Goal: Task Accomplishment & Management: Use online tool/utility

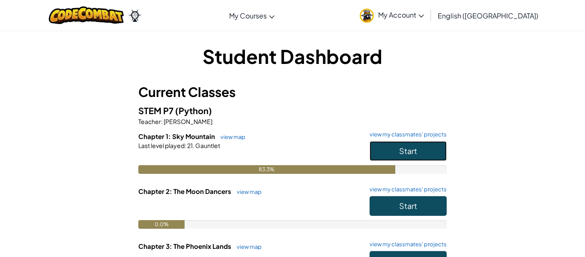
click at [388, 143] on button "Start" at bounding box center [408, 151] width 77 height 20
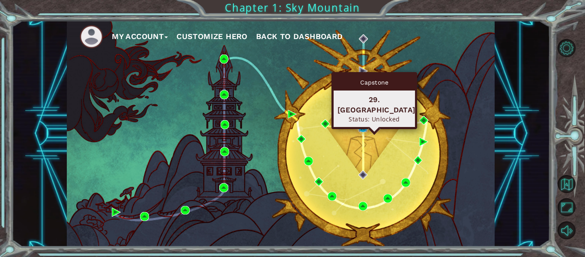
click at [361, 131] on img at bounding box center [362, 127] width 9 height 9
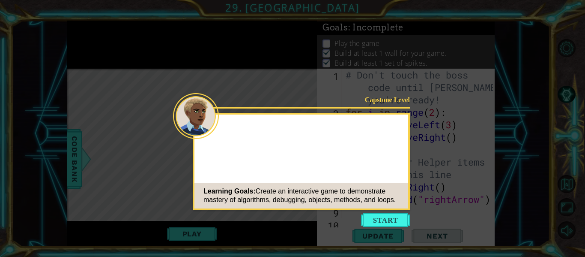
click at [393, 225] on button "Start" at bounding box center [385, 220] width 49 height 14
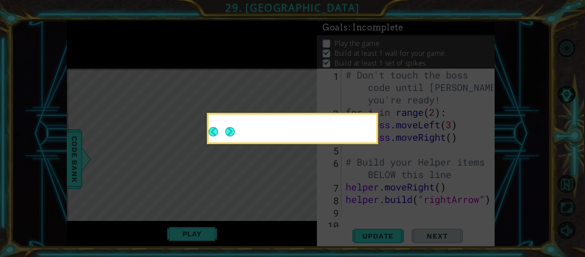
click at [246, 128] on div at bounding box center [293, 130] width 168 height 24
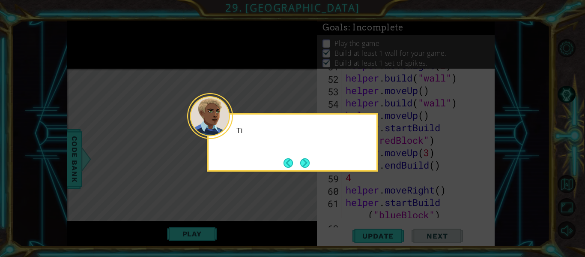
scroll to position [758, 0]
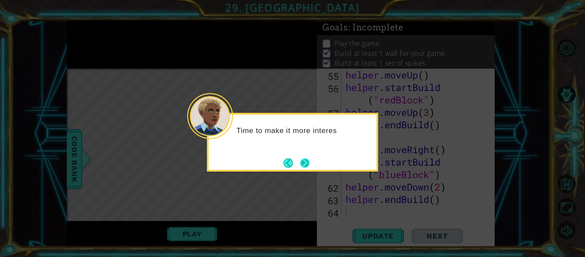
click at [305, 166] on button "Next" at bounding box center [304, 162] width 9 height 9
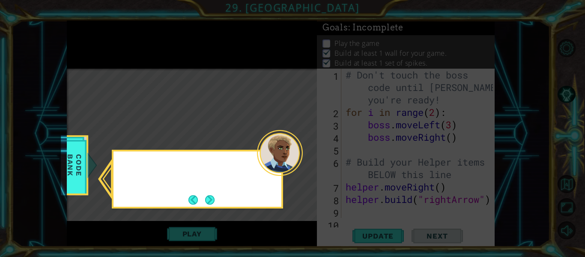
scroll to position [0, 0]
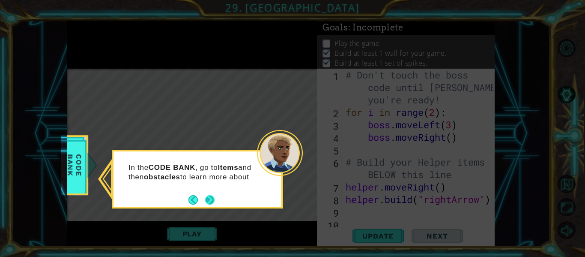
click at [208, 198] on button "Next" at bounding box center [209, 199] width 9 height 9
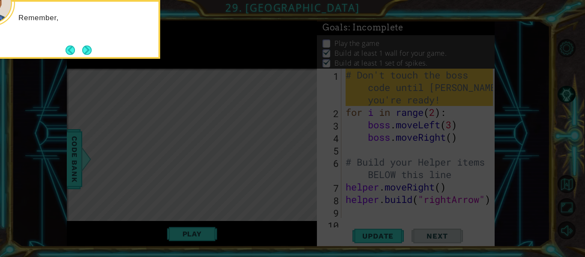
click at [208, 198] on icon at bounding box center [292, 38] width 585 height 436
click at [88, 50] on button "Next" at bounding box center [86, 49] width 9 height 9
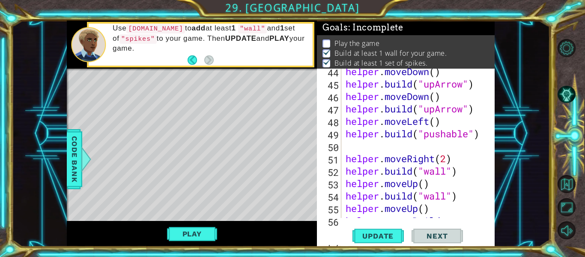
scroll to position [758, 0]
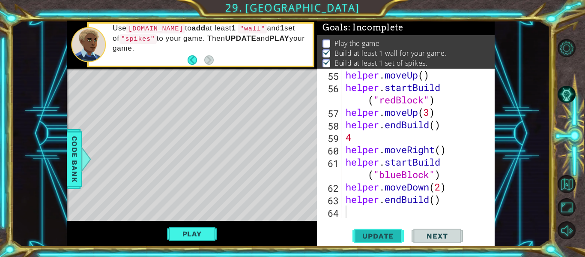
click at [373, 232] on span "Update" at bounding box center [378, 235] width 48 height 9
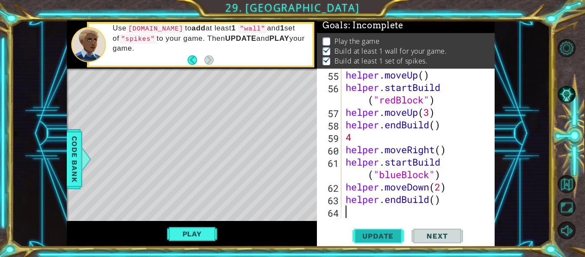
click at [373, 232] on span "Update" at bounding box center [378, 235] width 48 height 9
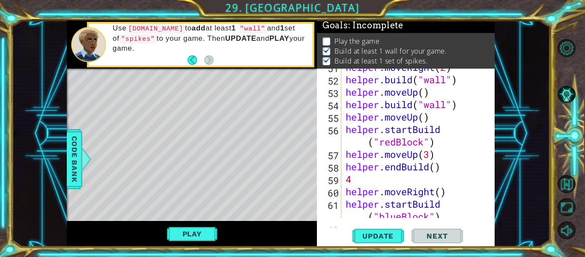
scroll to position [716, 0]
click at [383, 236] on span "Update" at bounding box center [378, 235] width 48 height 9
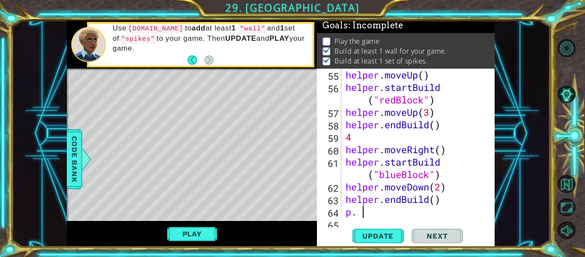
scroll to position [770, 0]
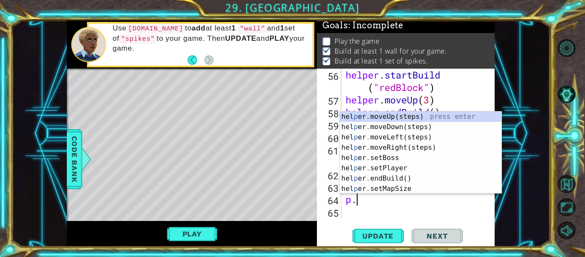
type textarea "p"
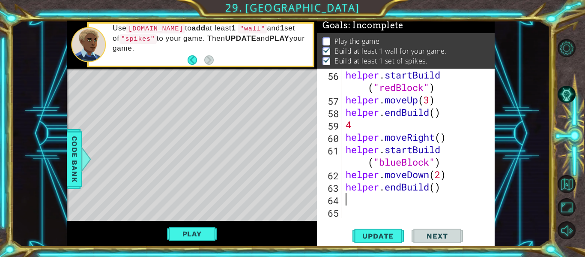
type textarea "o"
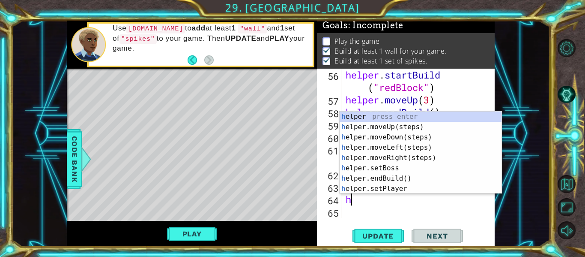
type textarea "he"
click at [400, 127] on div "he lper press enter he lper.moveUp(steps) press enter he lper.moveDown(steps) p…" at bounding box center [421, 162] width 162 height 103
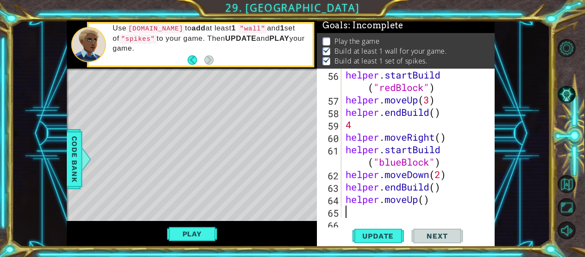
scroll to position [782, 0]
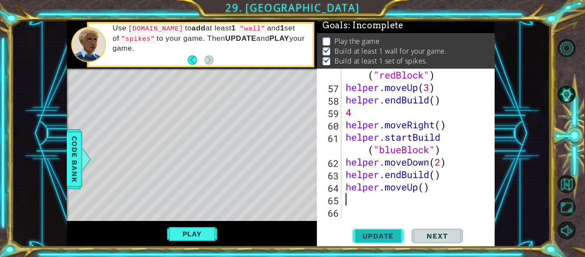
click at [386, 242] on button "Update" at bounding box center [377, 236] width 51 height 18
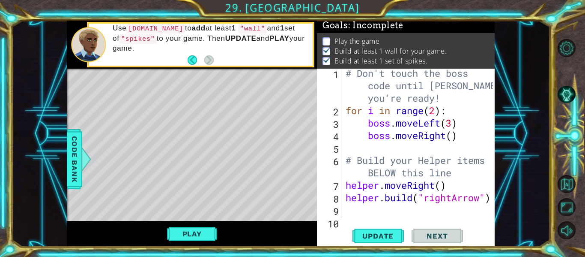
scroll to position [0, 0]
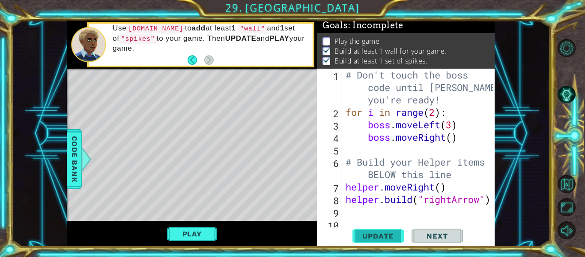
click at [357, 234] on span "Update" at bounding box center [378, 235] width 48 height 9
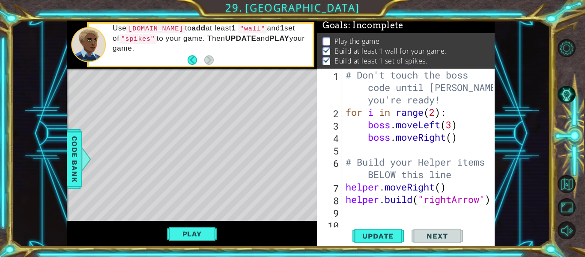
click at [528, 137] on div "1 ההההההההההההההההההההההההההההההההההההההההההההההההההההההההההההההההההההההההההההה…" at bounding box center [281, 134] width 538 height 226
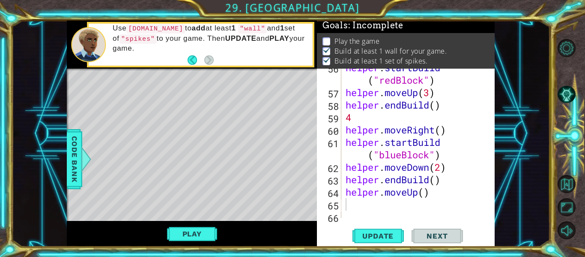
click at [434, 123] on div "helper . startBuild ( "redBlock" ) helper . moveUp ( 3 ) helper . endBuild ( ) …" at bounding box center [420, 154] width 153 height 186
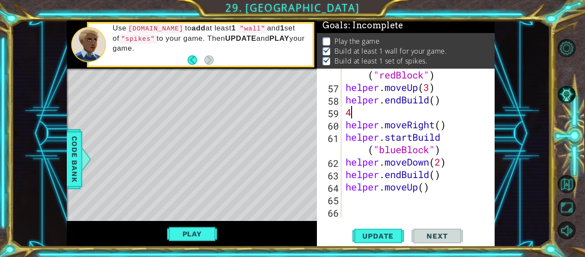
scroll to position [782, 0]
click at [434, 123] on div "helper . startBuild ( "redBlock" ) helper . moveUp ( 3 ) helper . endBuild ( ) …" at bounding box center [420, 149] width 153 height 186
type textarea "helper.moveRight ()"
click at [434, 123] on div "helper . startBuild ( "redBlock" ) helper . moveUp ( 3 ) helper . endBuild ( ) …" at bounding box center [420, 149] width 153 height 186
